Goal: Task Accomplishment & Management: Manage account settings

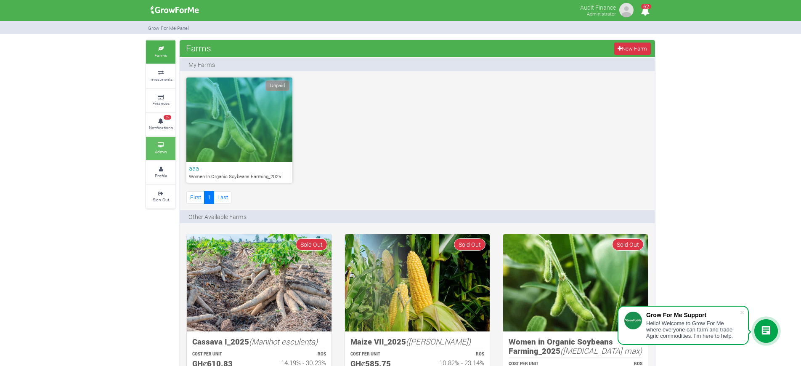
click at [155, 146] on icon at bounding box center [160, 145] width 25 height 4
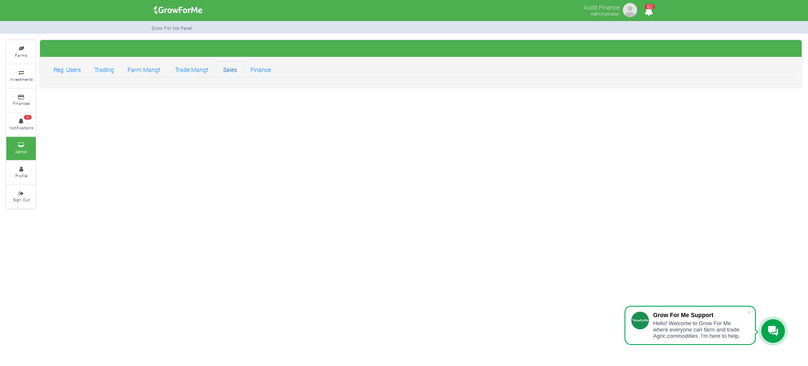
click at [228, 75] on link "Sales" at bounding box center [229, 69] width 27 height 17
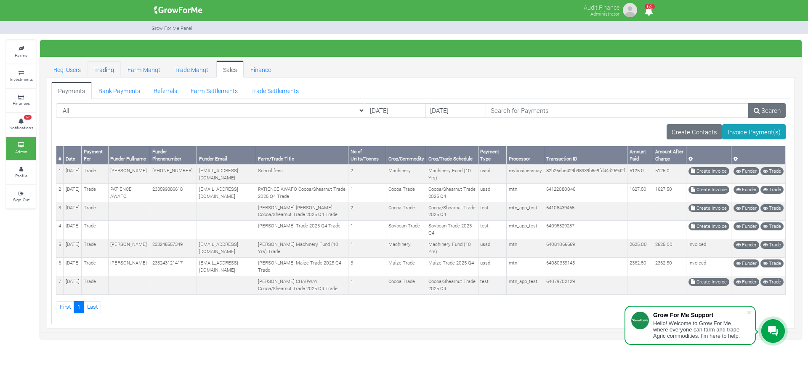
click at [114, 69] on link "Trading" at bounding box center [104, 69] width 33 height 17
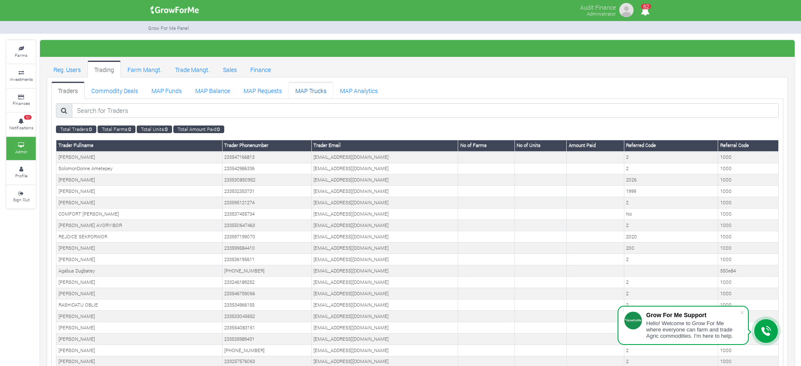
click at [316, 90] on link "MAP Trucks" at bounding box center [311, 90] width 45 height 17
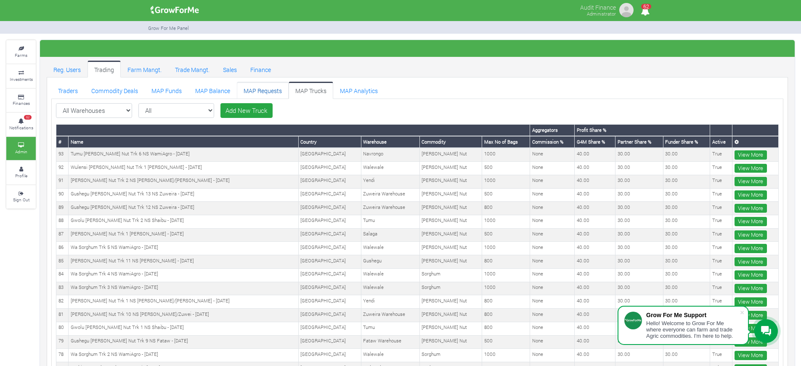
click at [253, 85] on link "MAP Requests" at bounding box center [263, 90] width 52 height 17
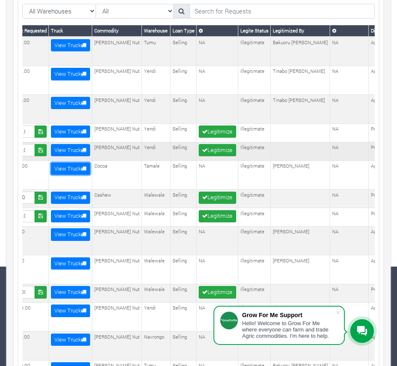
scroll to position [101, 0]
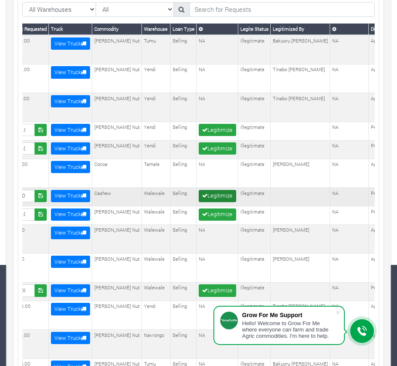
drag, startPoint x: 133, startPoint y: 235, endPoint x: 228, endPoint y: 190, distance: 104.6
drag, startPoint x: 40, startPoint y: 238, endPoint x: 202, endPoint y: 246, distance: 162.6
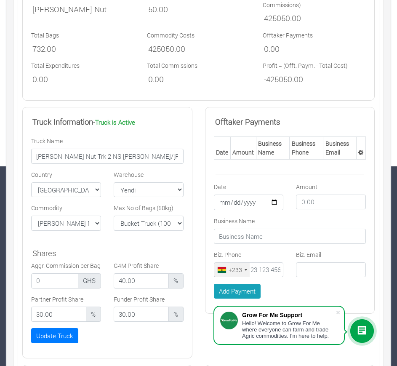
scroll to position [199, 0]
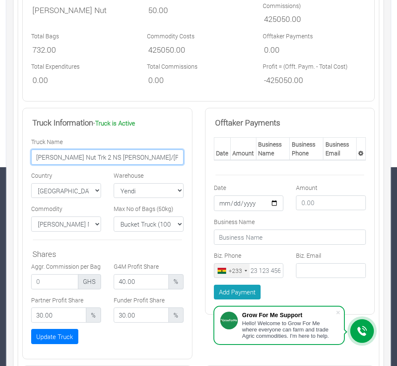
click at [109, 149] on input "Yendi Shea Nut Trk 2 NS Roger/Karim - 22/08/2025" at bounding box center [107, 156] width 152 height 15
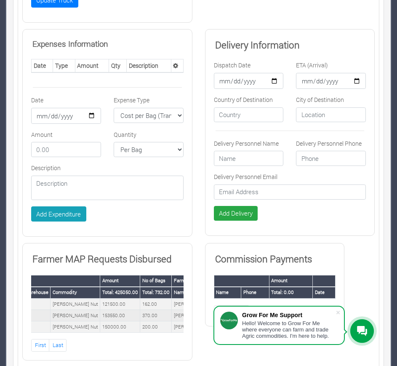
scroll to position [0, 0]
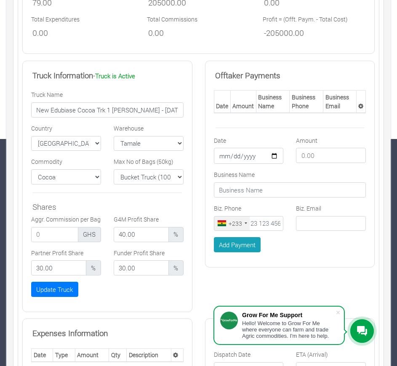
scroll to position [226, 0]
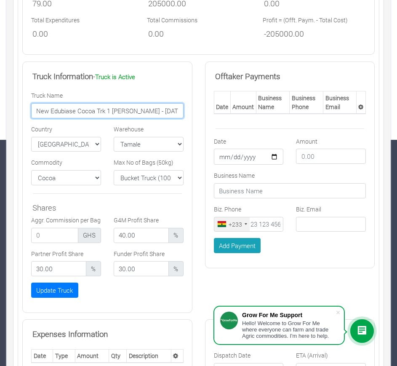
click at [84, 109] on input "New Edubiase Cocoa Trk 1 NS Maxwell - 05/06/2025" at bounding box center [107, 110] width 152 height 15
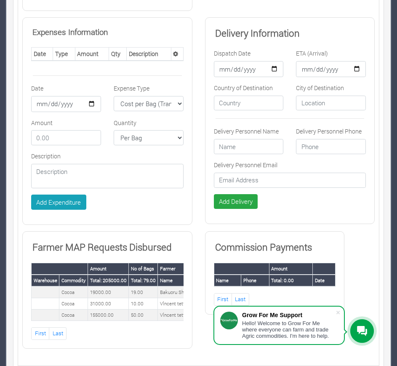
scroll to position [530, 0]
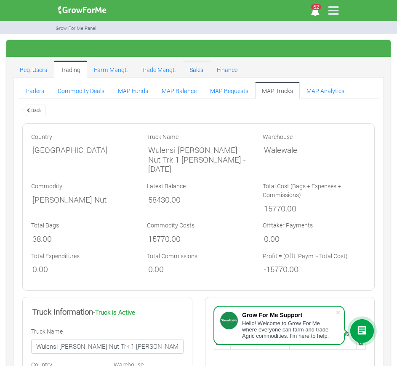
click at [188, 74] on link "Sales" at bounding box center [196, 69] width 27 height 17
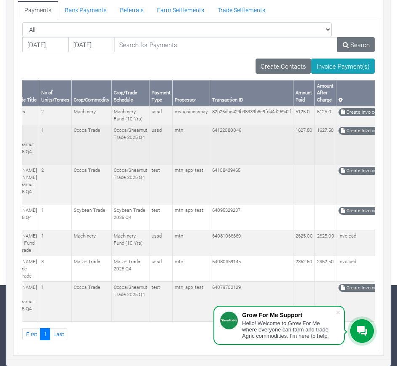
scroll to position [0, 268]
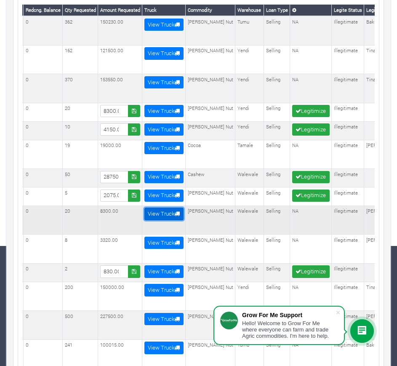
click at [183, 207] on link "View Truck" at bounding box center [163, 213] width 39 height 12
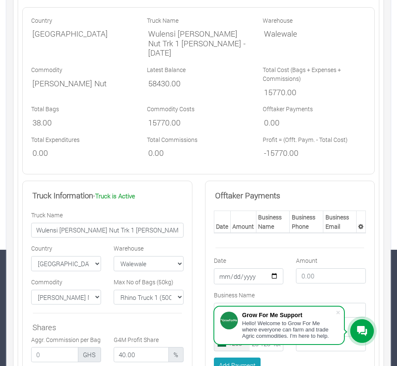
scroll to position [114, 0]
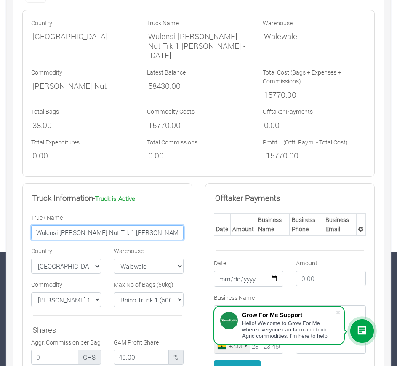
click at [112, 225] on input "Wulensi [PERSON_NAME] Nut Trk 1 [PERSON_NAME] - [DATE]" at bounding box center [107, 232] width 152 height 15
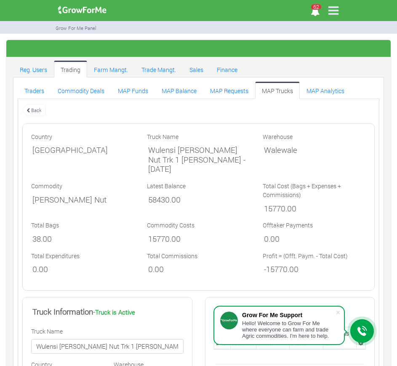
scroll to position [0, 0]
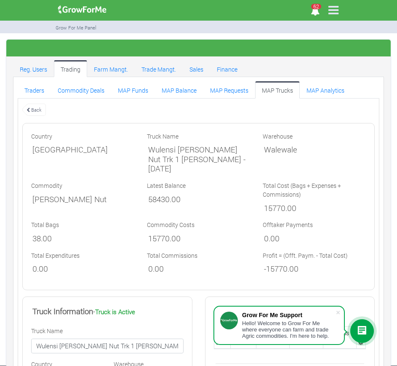
click at [33, 109] on link "Back" at bounding box center [34, 110] width 24 height 14
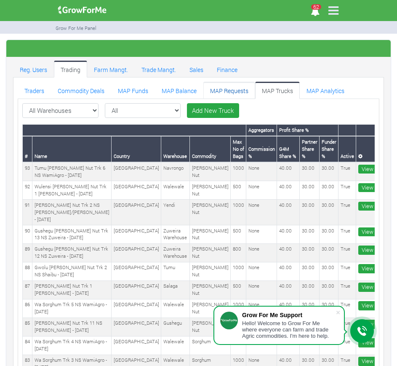
click at [230, 96] on link "MAP Requests" at bounding box center [229, 90] width 52 height 17
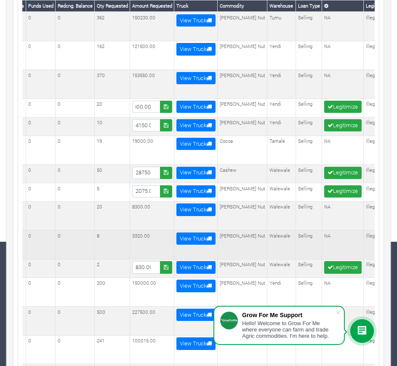
scroll to position [0, 242]
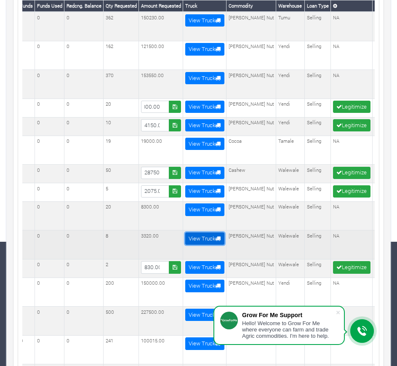
click at [224, 232] on link "View Truck" at bounding box center [204, 238] width 39 height 12
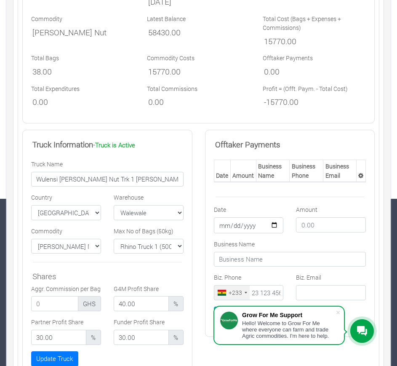
scroll to position [158, 0]
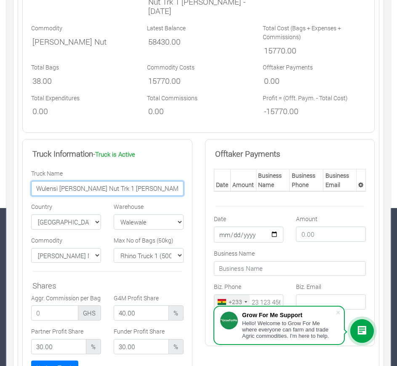
click at [86, 181] on input "Wulensi Shea Nut Trk 1 NS Raouf - 25/08/2025" at bounding box center [107, 188] width 152 height 15
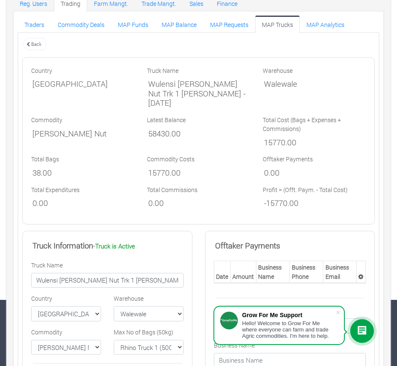
scroll to position [0, 0]
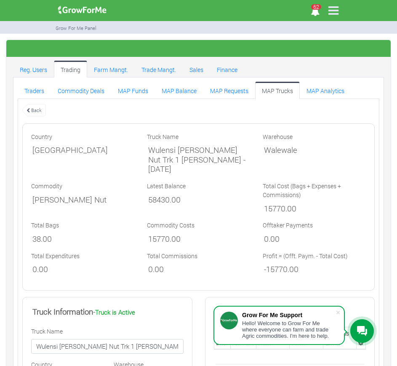
click at [33, 106] on link "Back" at bounding box center [34, 110] width 24 height 14
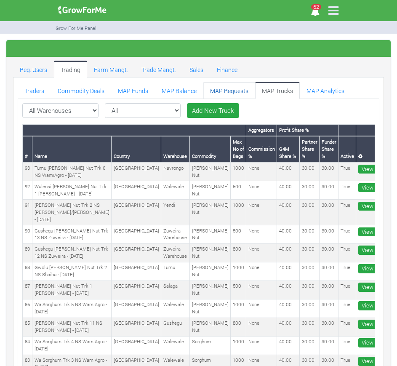
click at [216, 90] on link "MAP Requests" at bounding box center [229, 90] width 52 height 17
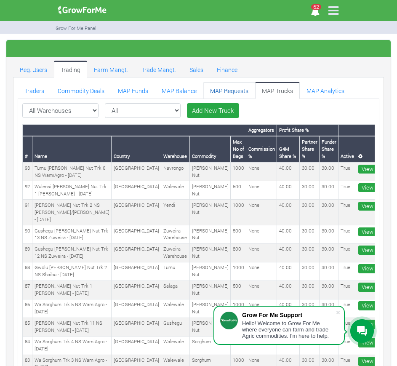
click at [226, 90] on link "MAP Requests" at bounding box center [229, 90] width 52 height 17
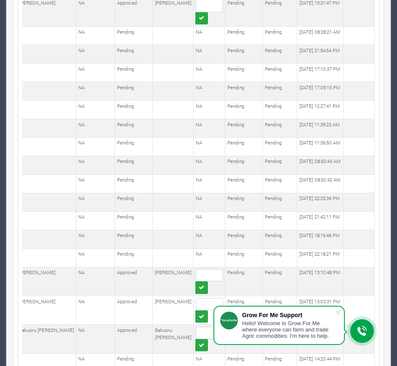
scroll to position [19101, 0]
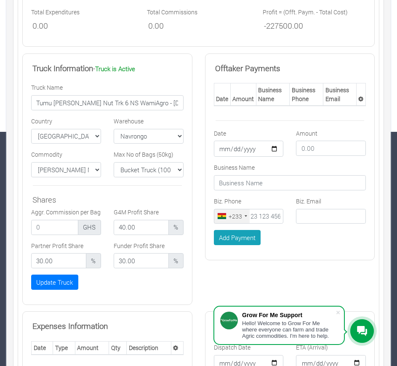
scroll to position [230, 0]
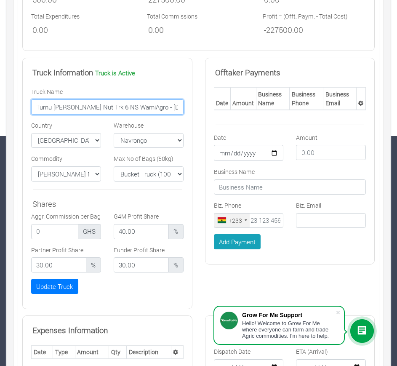
click at [79, 108] on input "Tumu [PERSON_NAME] Nut Trk 6 NS WamiAgro - [DATE]" at bounding box center [107, 106] width 152 height 15
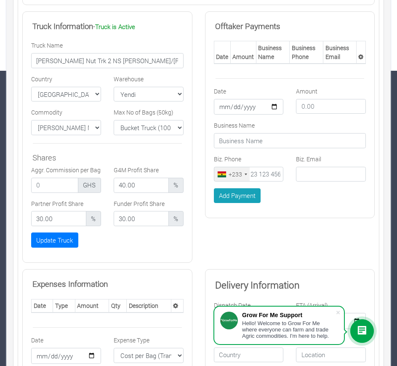
scroll to position [294, 0]
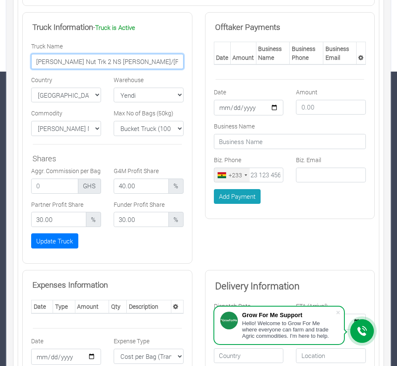
click at [98, 54] on input "[PERSON_NAME] Nut Trk 2 NS [PERSON_NAME]/[PERSON_NAME] - [DATE]" at bounding box center [107, 61] width 152 height 15
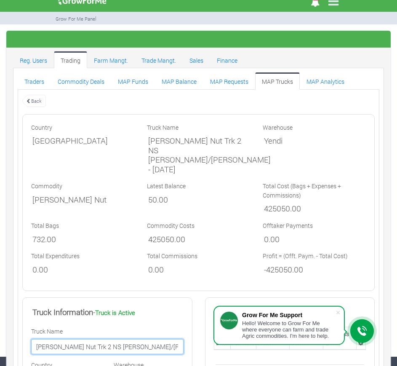
scroll to position [0, 0]
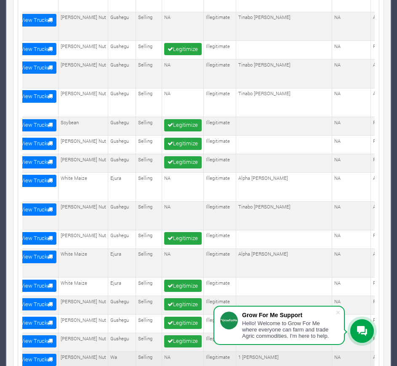
scroll to position [0, 337]
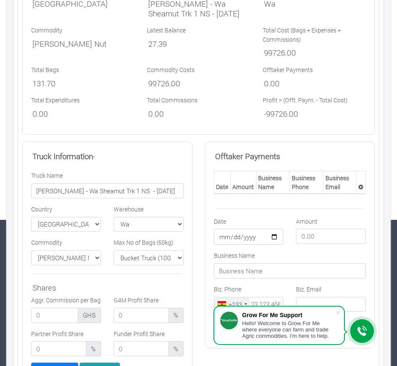
scroll to position [142, 0]
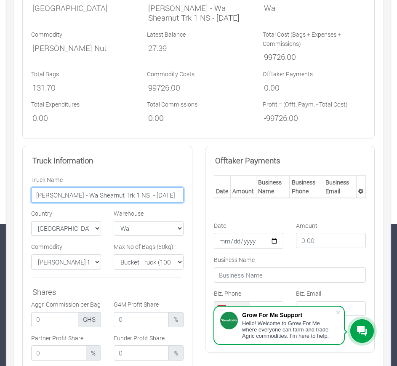
click at [102, 193] on input "[PERSON_NAME] - Wa Shearnut Trk 1 NS - [DATE]" at bounding box center [107, 194] width 152 height 15
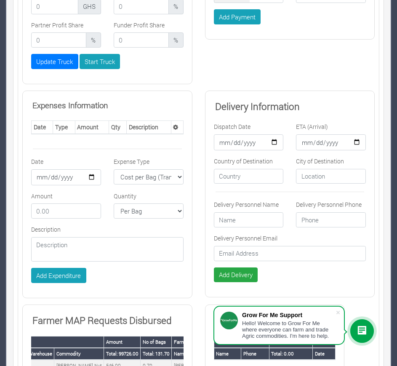
scroll to position [581, 0]
